Goal: Book appointment/travel/reservation

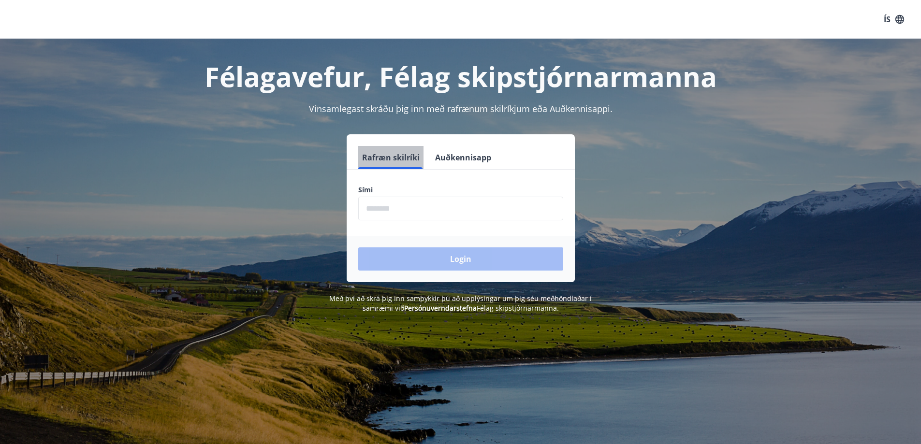
click at [392, 159] on button "Rafræn skilríki" at bounding box center [390, 157] width 65 height 23
click at [383, 212] on input "phone" at bounding box center [460, 209] width 205 height 24
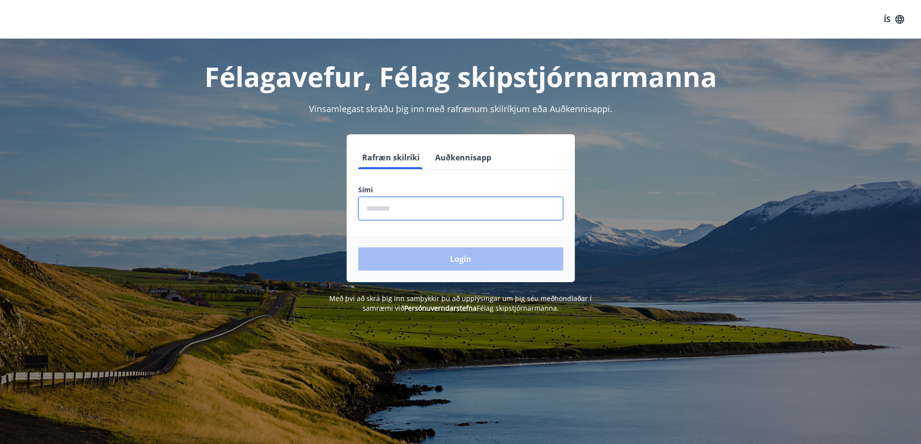
type input "********"
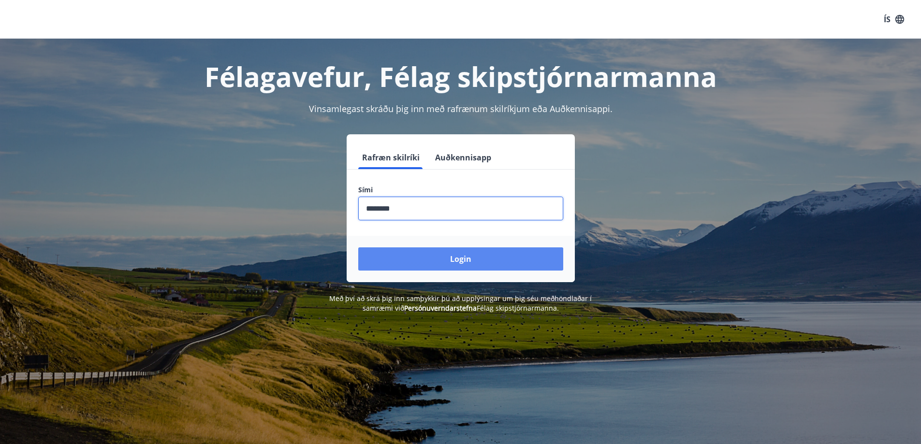
click at [452, 259] on button "Login" at bounding box center [460, 258] width 205 height 23
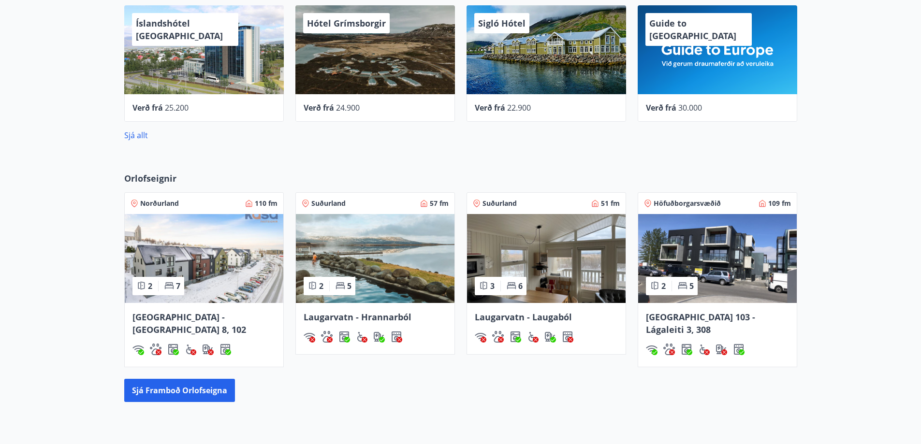
scroll to position [469, 0]
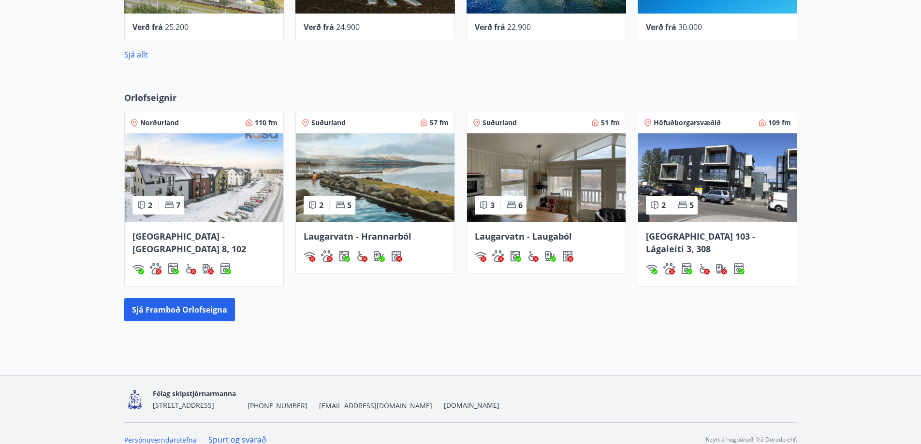
click at [372, 192] on img at bounding box center [375, 177] width 159 height 89
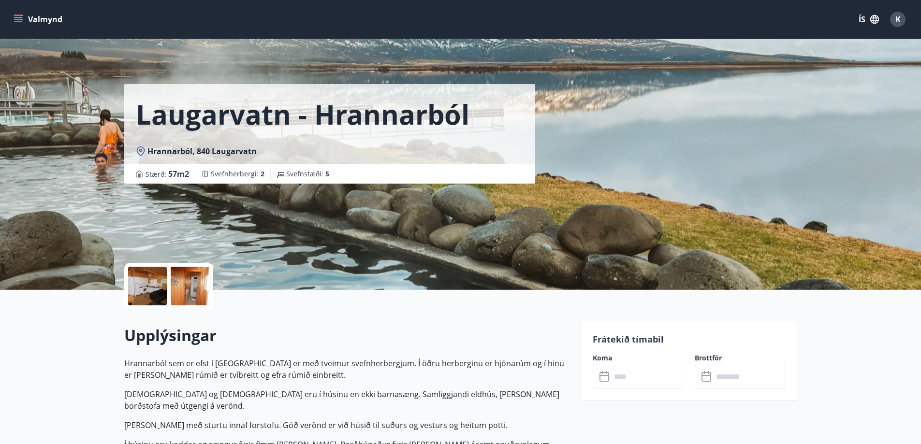
click at [148, 287] on div at bounding box center [147, 286] width 39 height 39
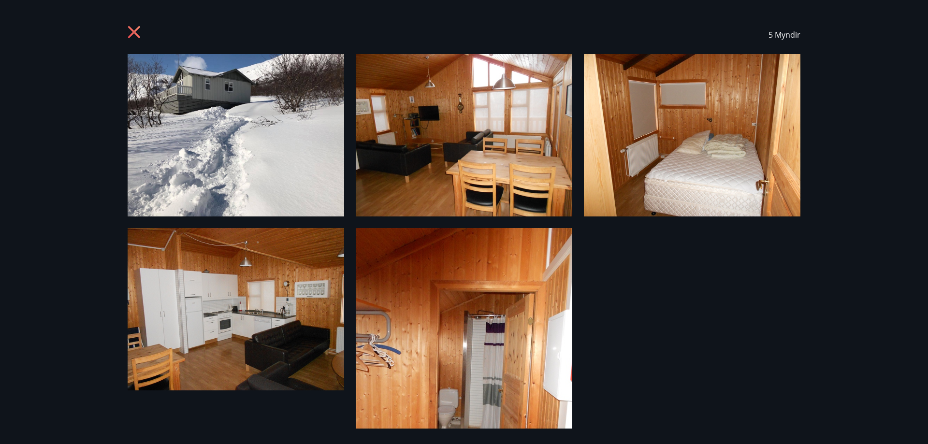
click at [220, 107] on img at bounding box center [236, 135] width 217 height 162
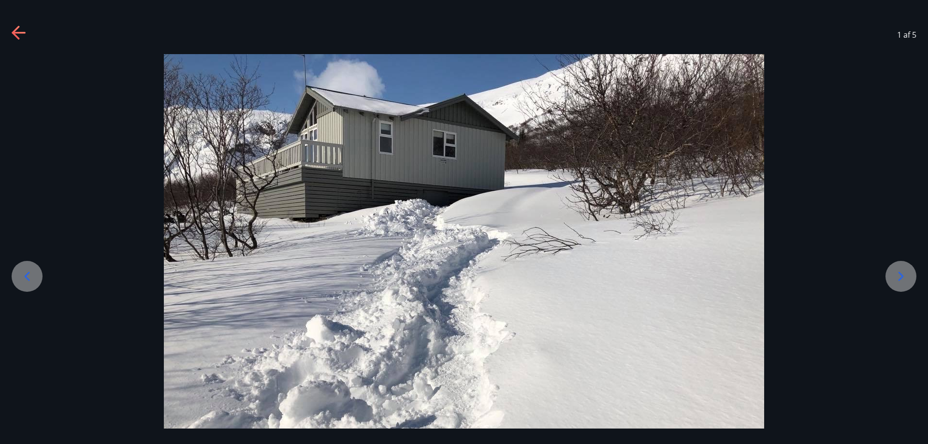
click at [902, 277] on icon at bounding box center [900, 276] width 5 height 9
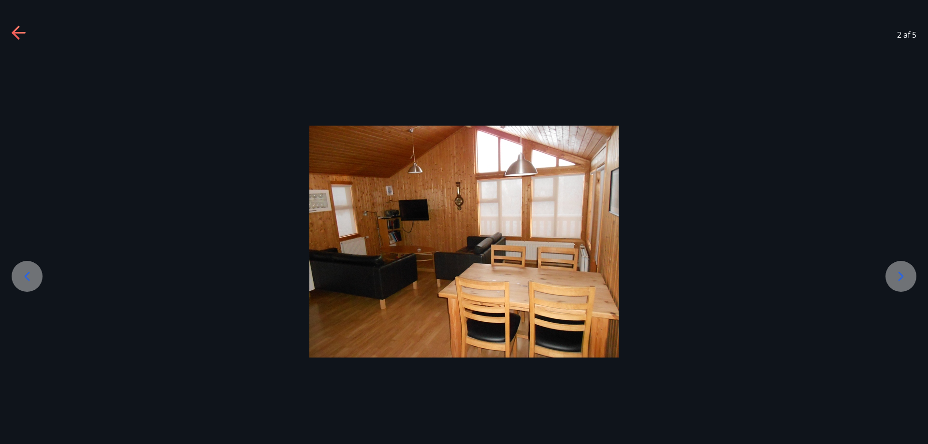
click at [897, 270] on icon at bounding box center [900, 276] width 15 height 15
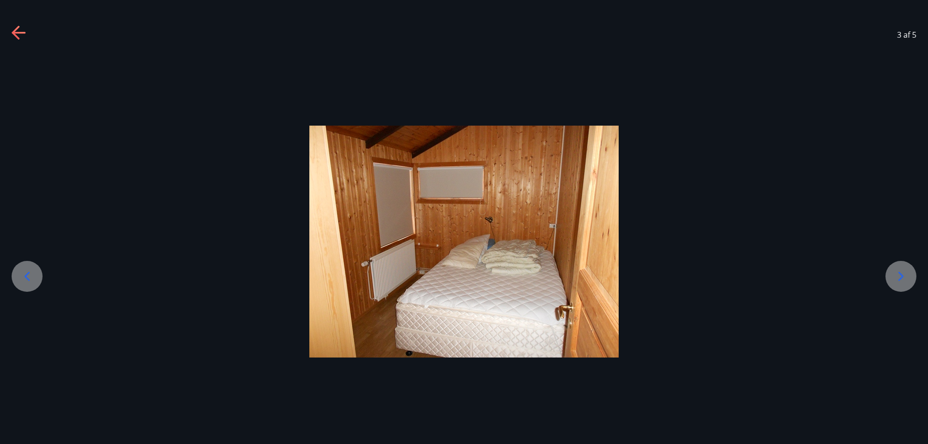
click at [897, 270] on icon at bounding box center [900, 276] width 15 height 15
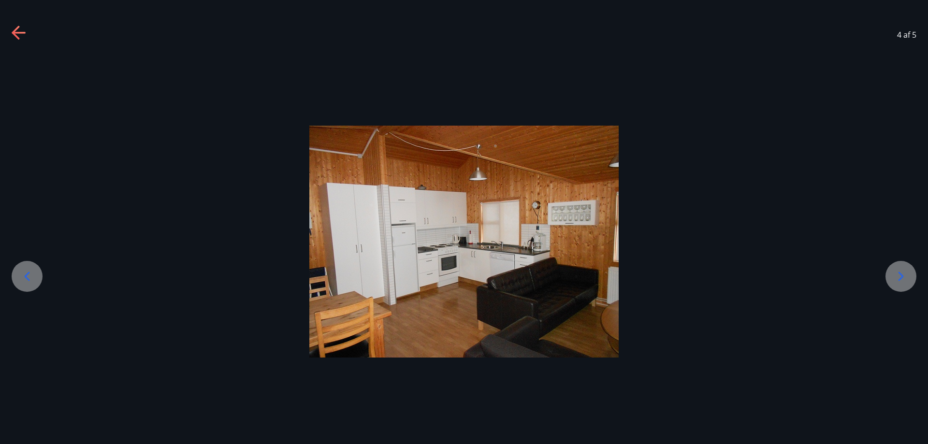
click at [897, 270] on icon at bounding box center [900, 276] width 15 height 15
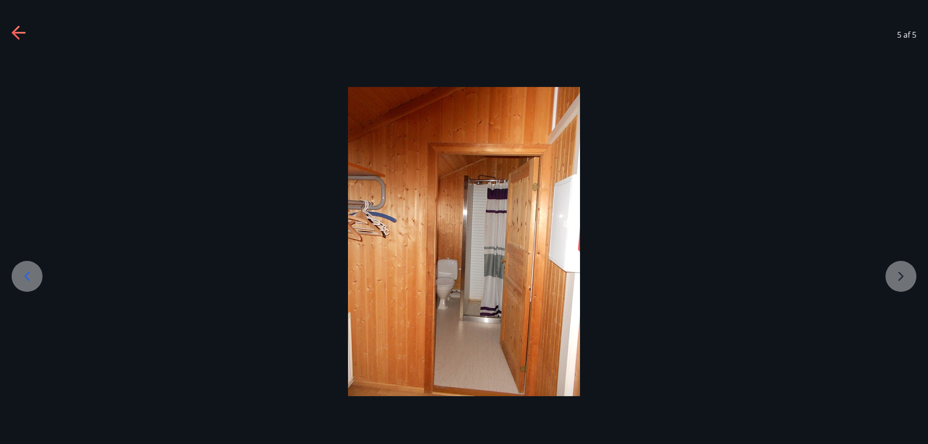
click at [897, 270] on div at bounding box center [464, 241] width 928 height 309
click at [903, 281] on div at bounding box center [464, 241] width 928 height 309
click at [20, 35] on icon at bounding box center [19, 33] width 15 height 15
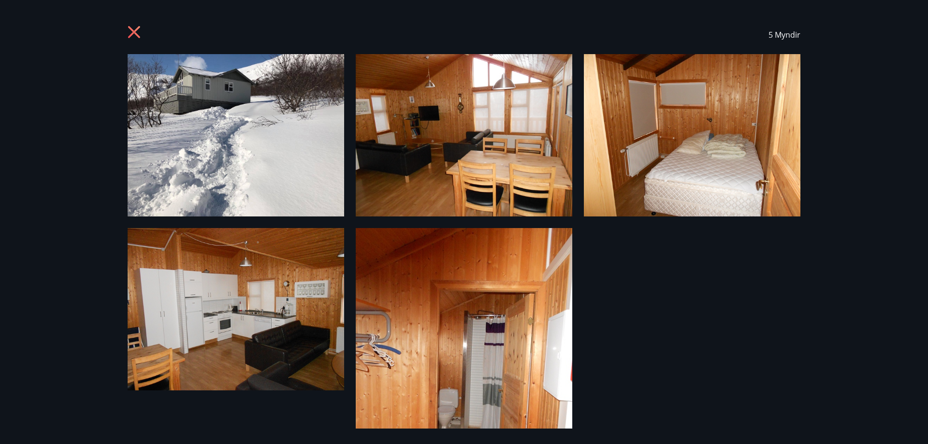
click at [129, 33] on icon at bounding box center [135, 33] width 15 height 15
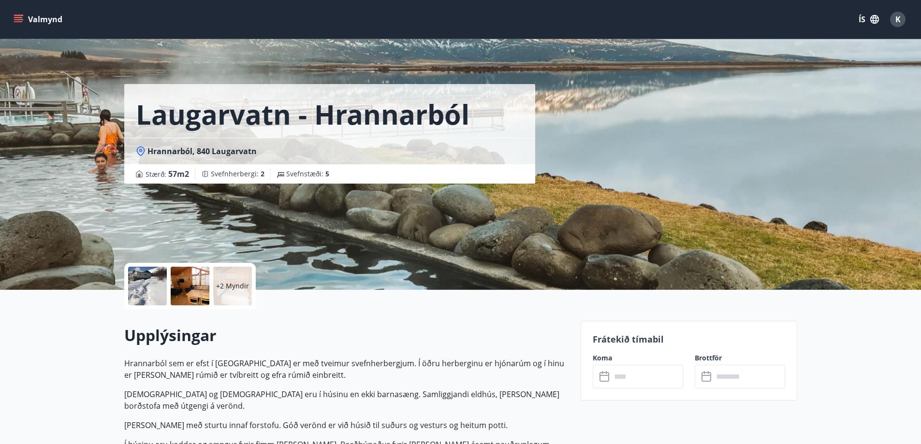
click at [17, 20] on icon "menu" at bounding box center [19, 19] width 11 height 1
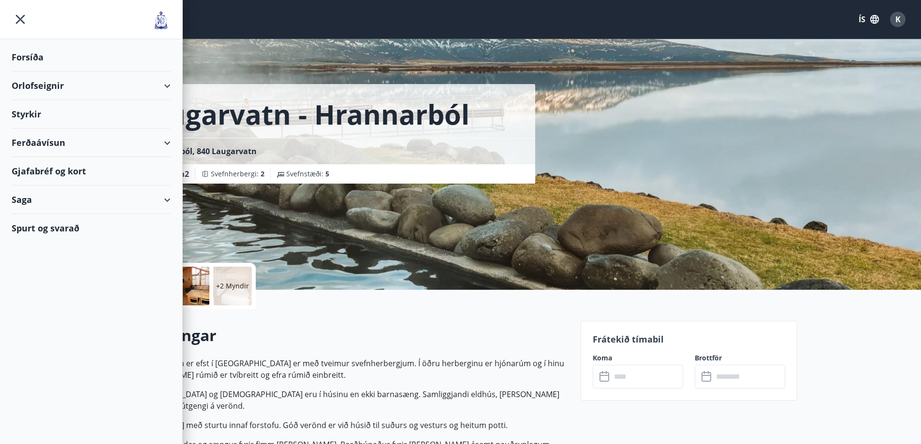
click at [56, 91] on div "Orlofseignir" at bounding box center [91, 86] width 159 height 29
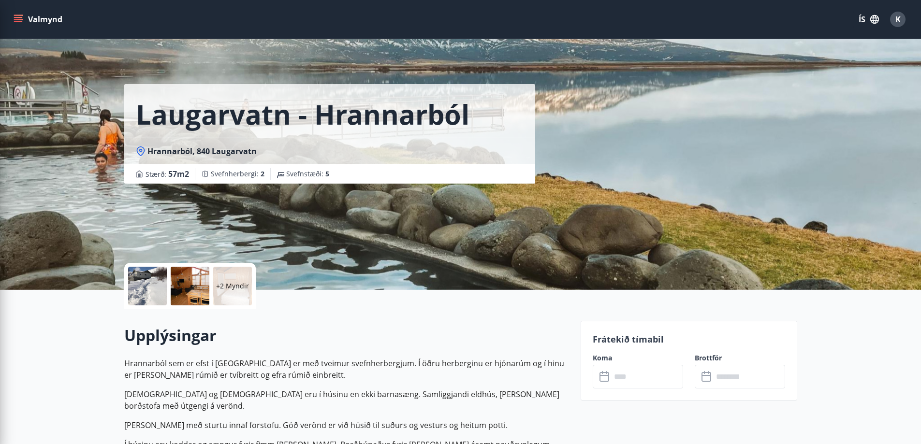
click at [395, 246] on div "Laugarvatn - Hrannarból Hrannarból, 840 Laugarvatn Stærð : 57 m2 Svefnherbergi …" at bounding box center [348, 145] width 448 height 290
click at [48, 21] on button "Valmynd" at bounding box center [39, 19] width 55 height 17
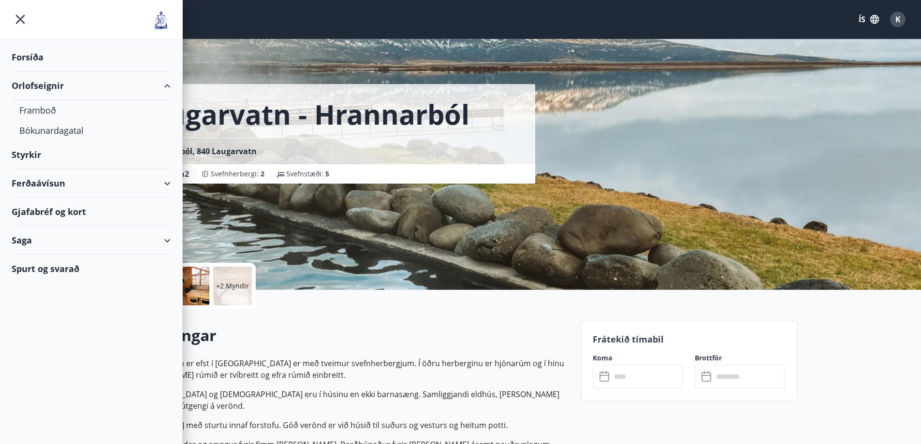
click at [105, 90] on div "Orlofseignir" at bounding box center [91, 86] width 159 height 29
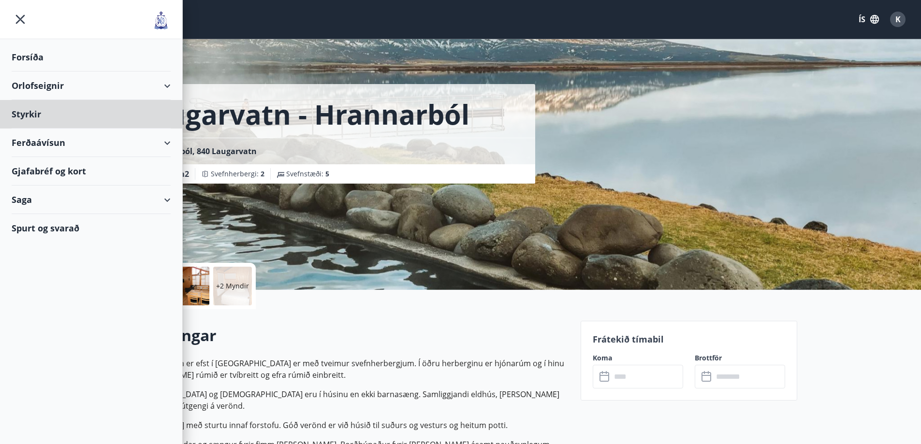
click at [44, 58] on div "Forsíða" at bounding box center [91, 57] width 159 height 29
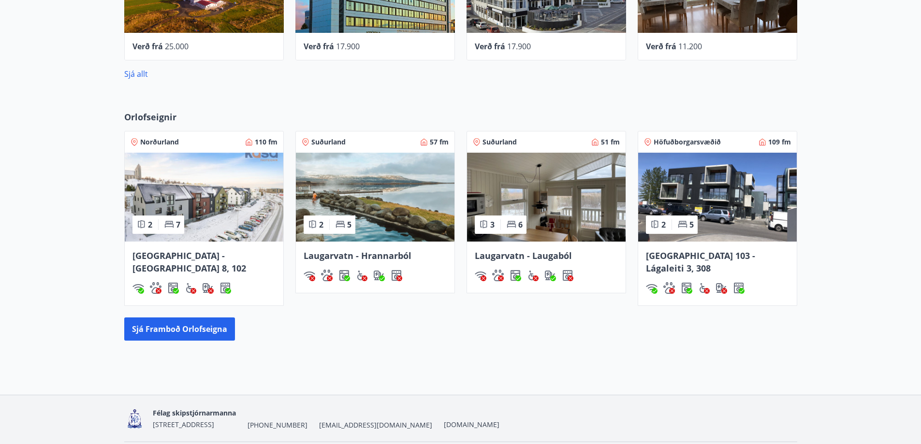
scroll to position [469, 0]
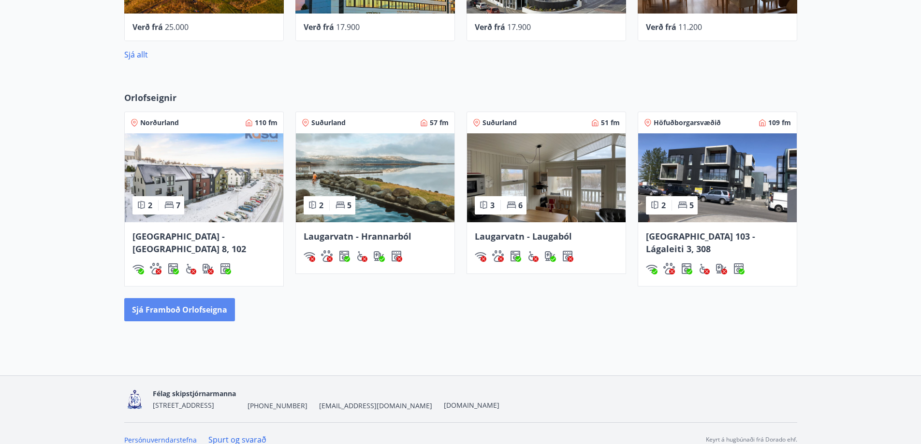
click at [203, 298] on button "Sjá framboð orlofseigna" at bounding box center [179, 309] width 111 height 23
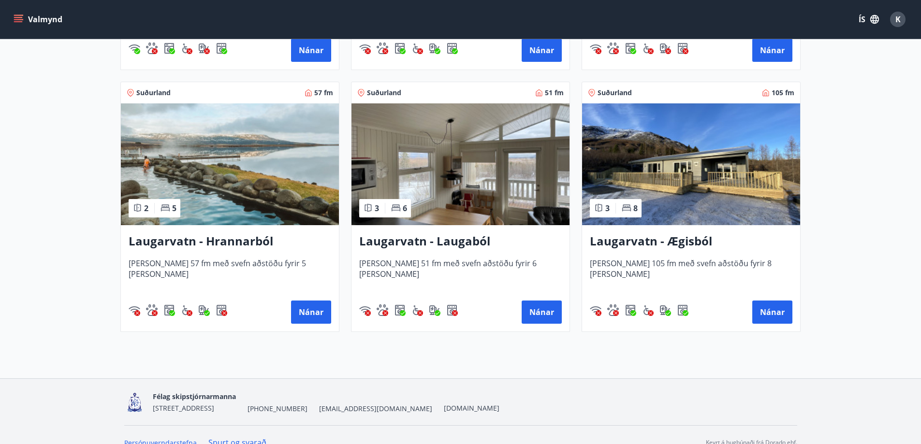
scroll to position [1402, 0]
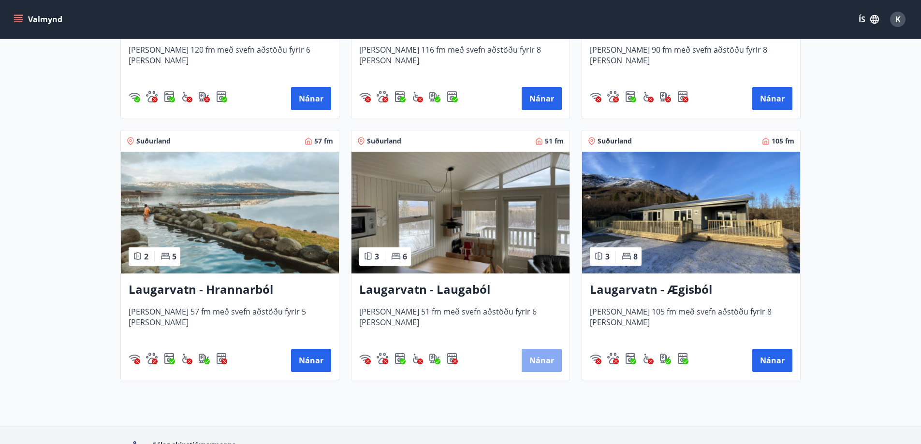
click at [535, 357] on button "Nánar" at bounding box center [541, 360] width 40 height 23
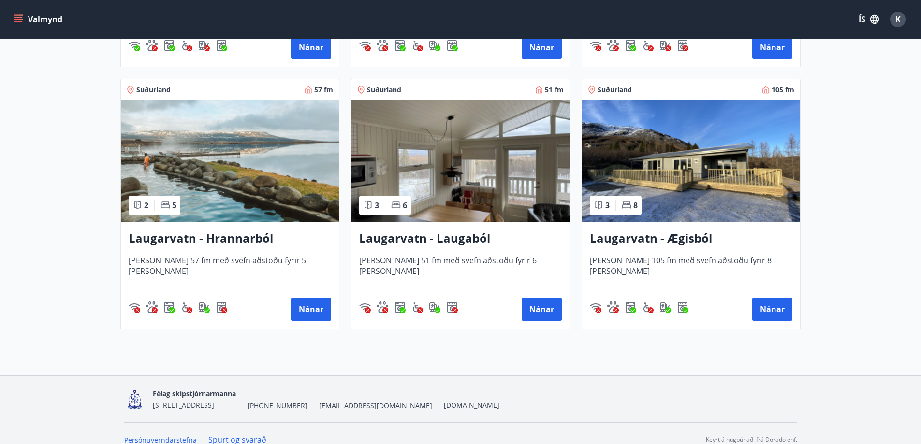
scroll to position [1465, 0]
